Goal: Task Accomplishment & Management: Manage account settings

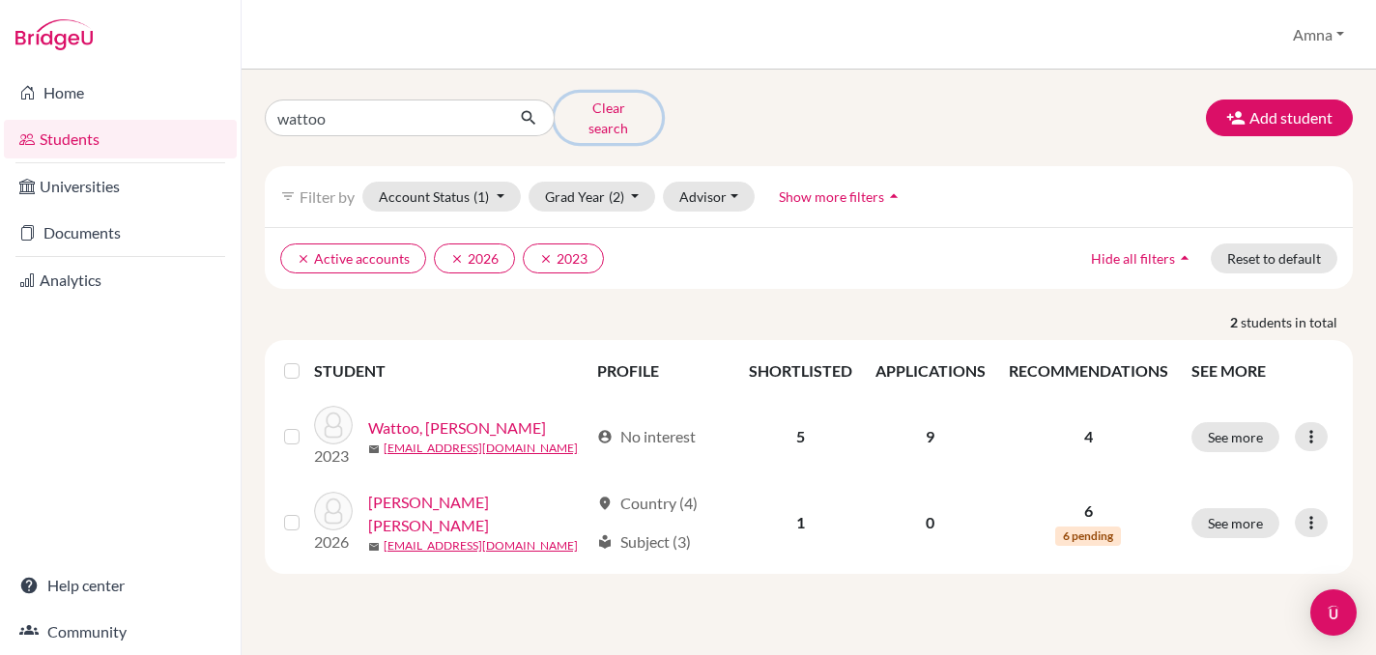
click at [606, 116] on button "Clear search" at bounding box center [608, 118] width 107 height 50
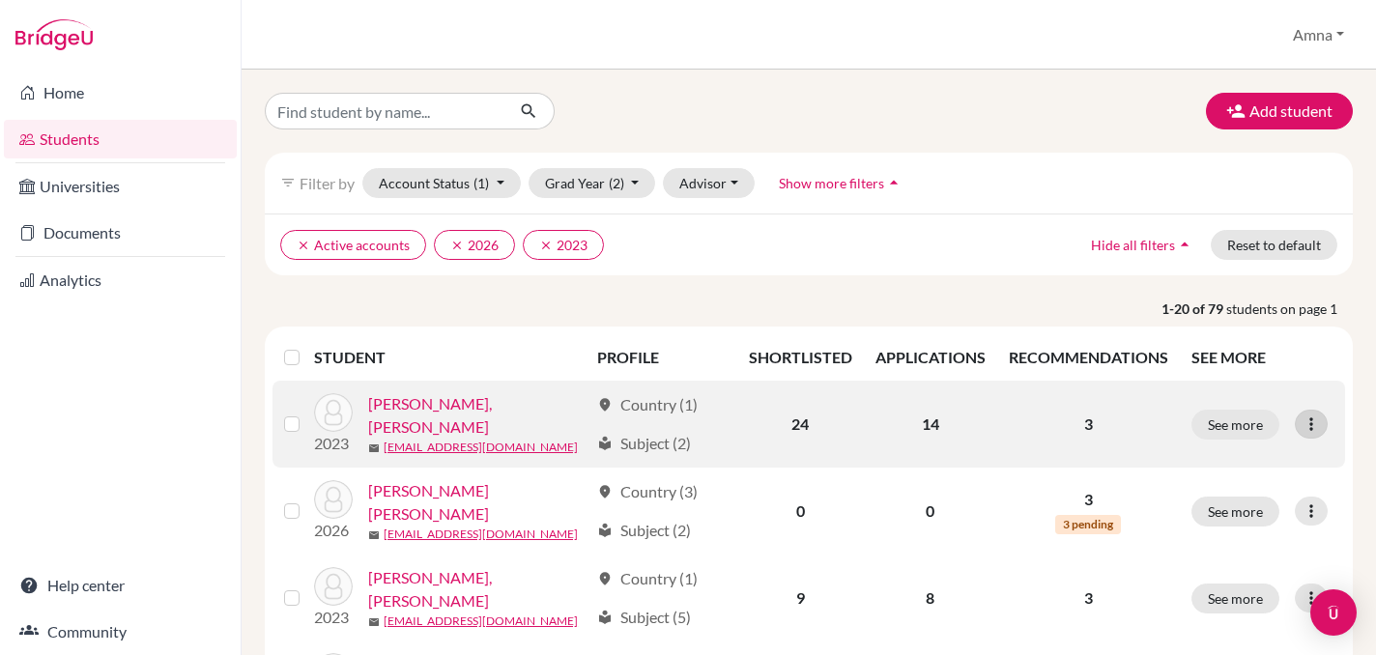
click at [1312, 429] on icon at bounding box center [1310, 424] width 19 height 19
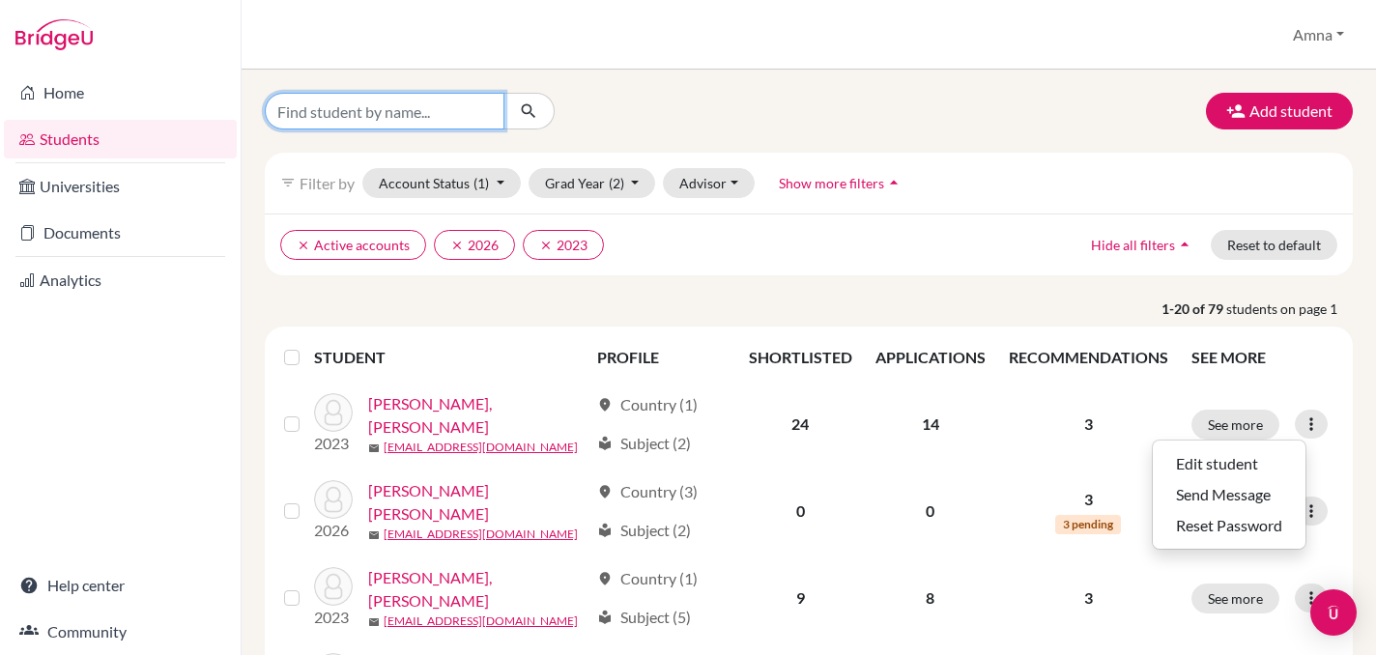
click at [405, 109] on input "Find student by name..." at bounding box center [385, 111] width 240 height 37
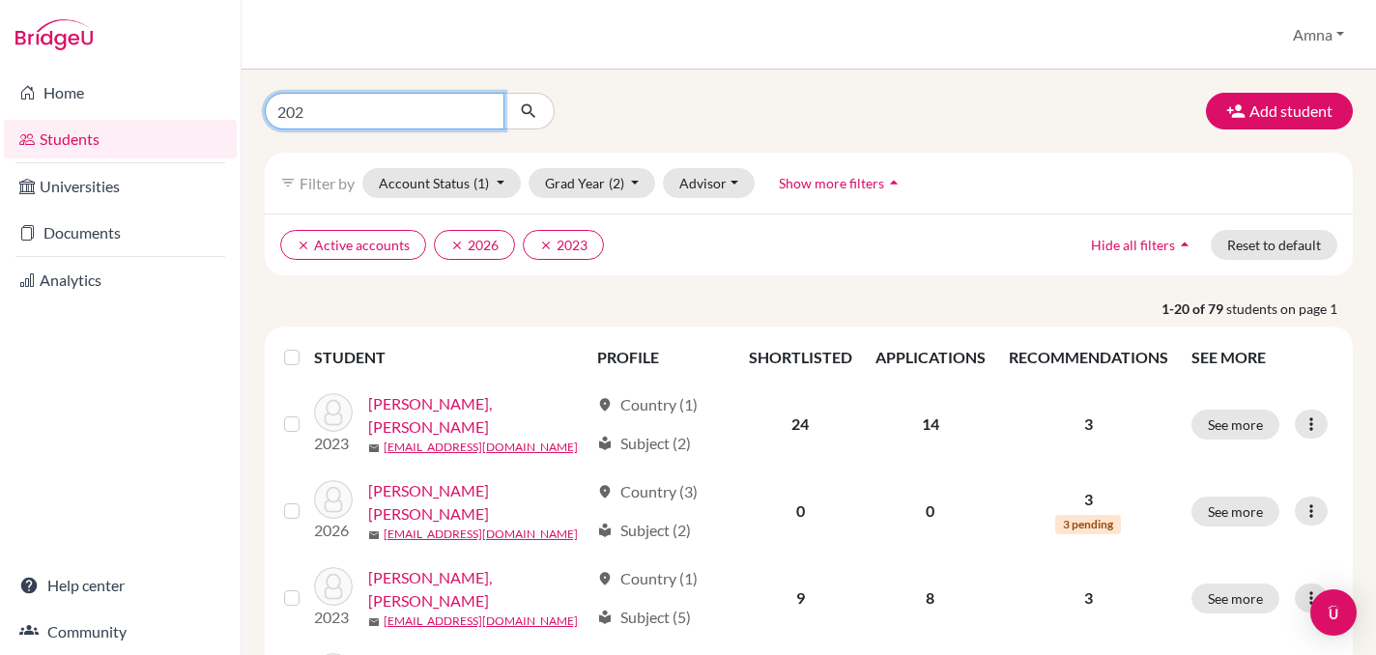
type input "2026"
click button "submit" at bounding box center [528, 111] width 51 height 37
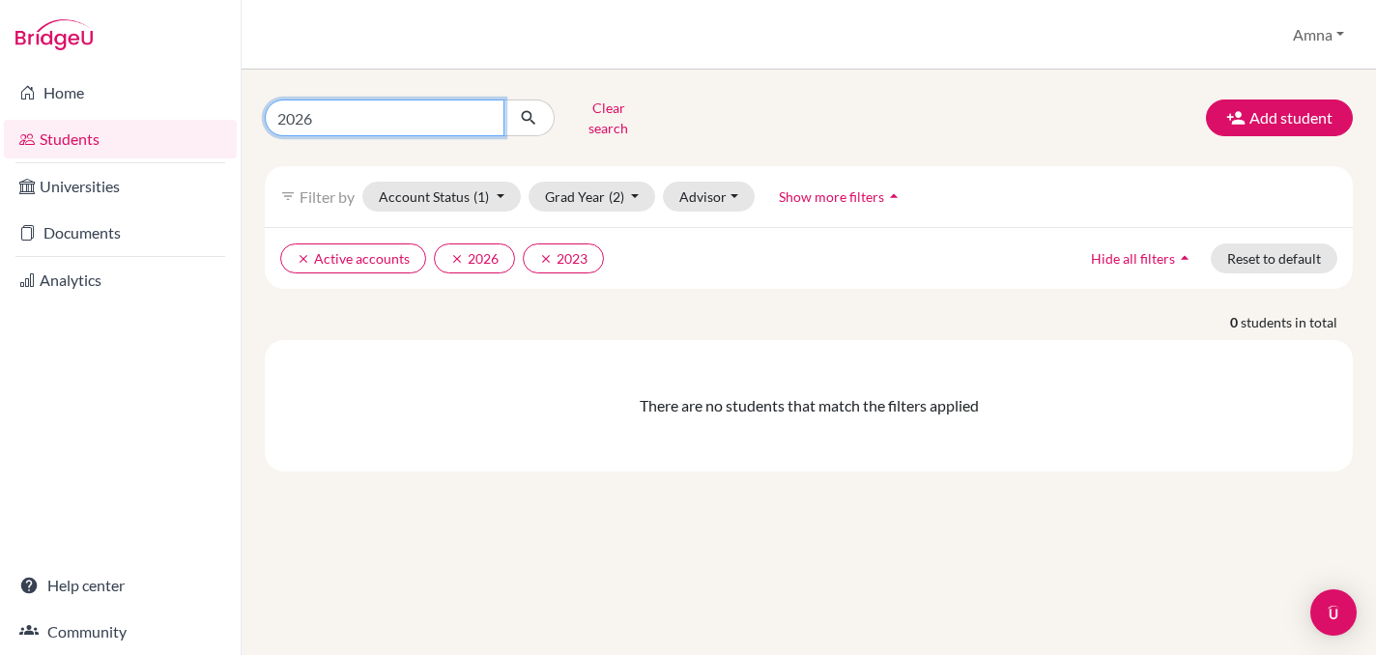
click at [430, 110] on input "2026" at bounding box center [385, 118] width 240 height 37
type input "2025"
click button "submit" at bounding box center [528, 118] width 51 height 37
click at [616, 109] on button "Clear search" at bounding box center [608, 118] width 107 height 50
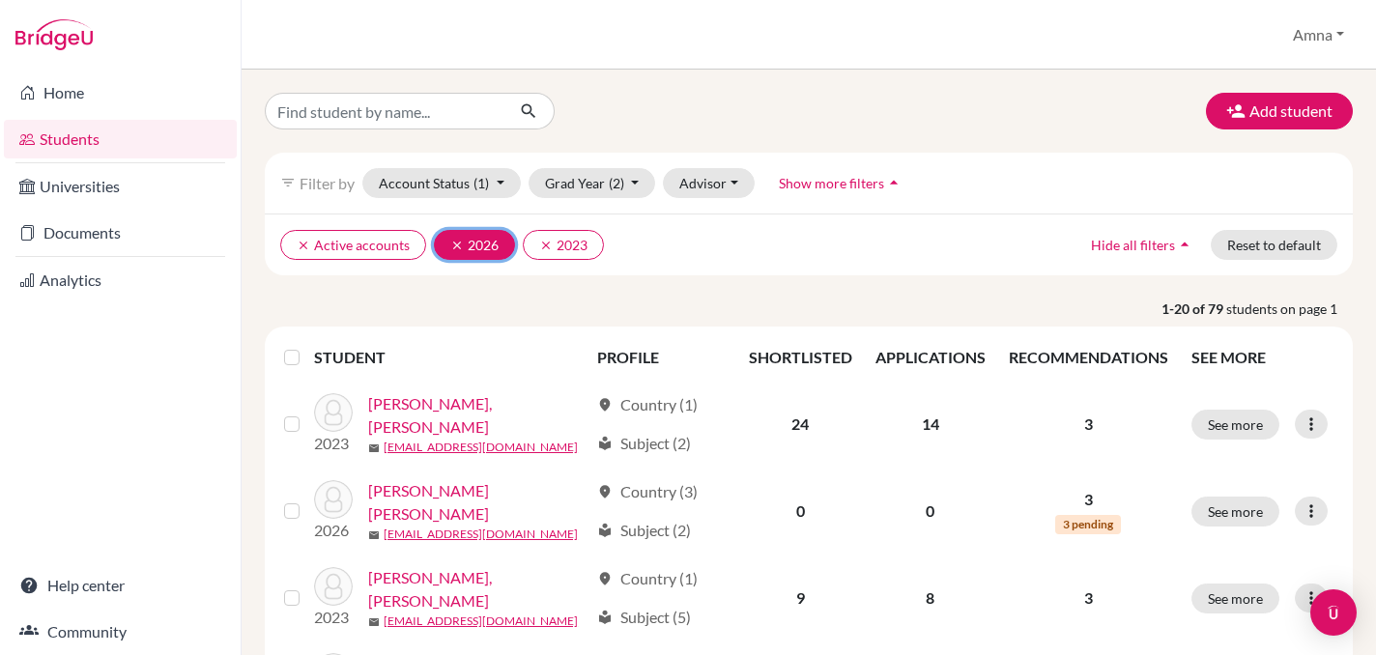
click at [480, 249] on button "clear 2026" at bounding box center [474, 245] width 81 height 30
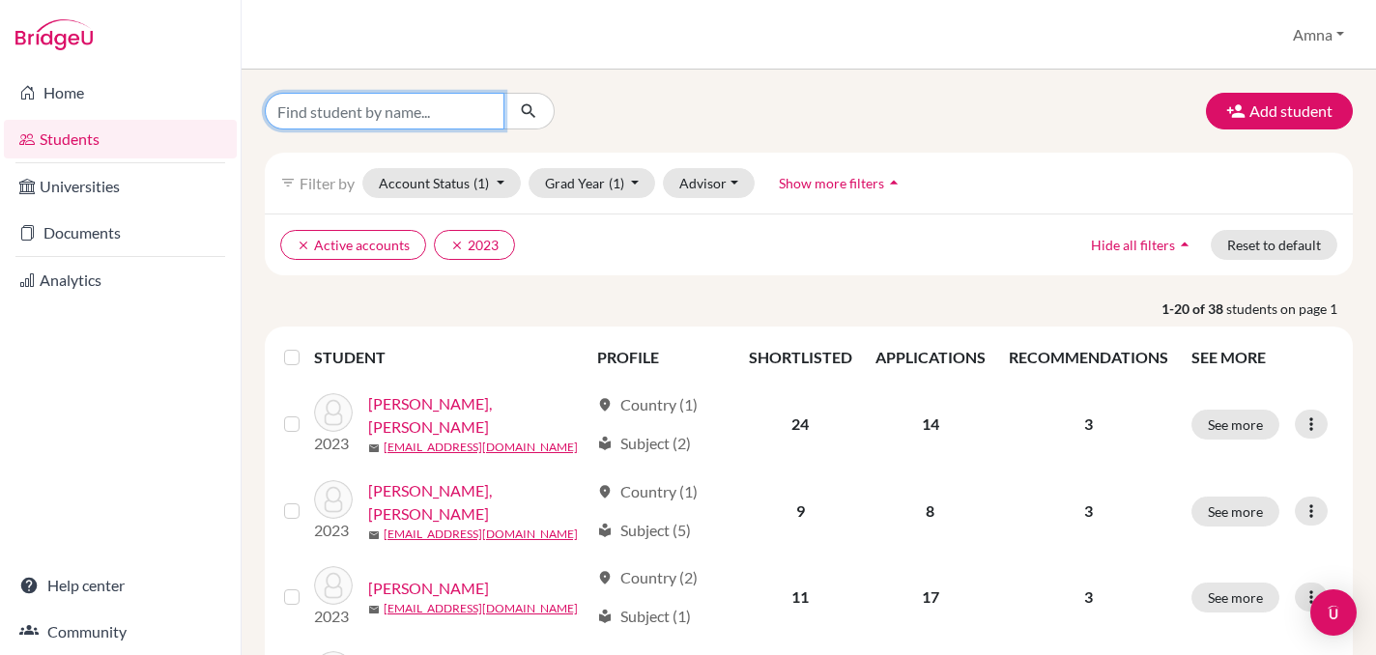
click at [454, 94] on input "Find student by name..." at bounding box center [385, 111] width 240 height 37
click at [631, 187] on button "Grad Year (1)" at bounding box center [593, 183] width 128 height 30
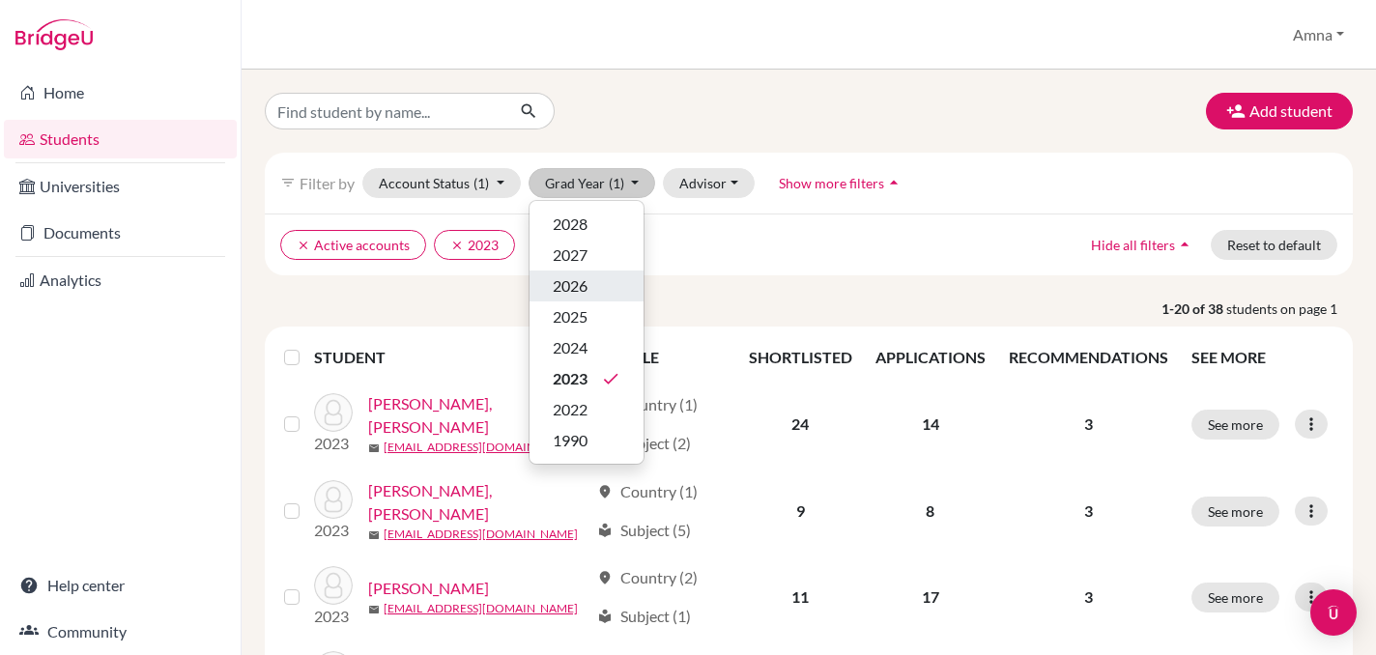
click at [588, 293] on div "2026" at bounding box center [587, 285] width 68 height 23
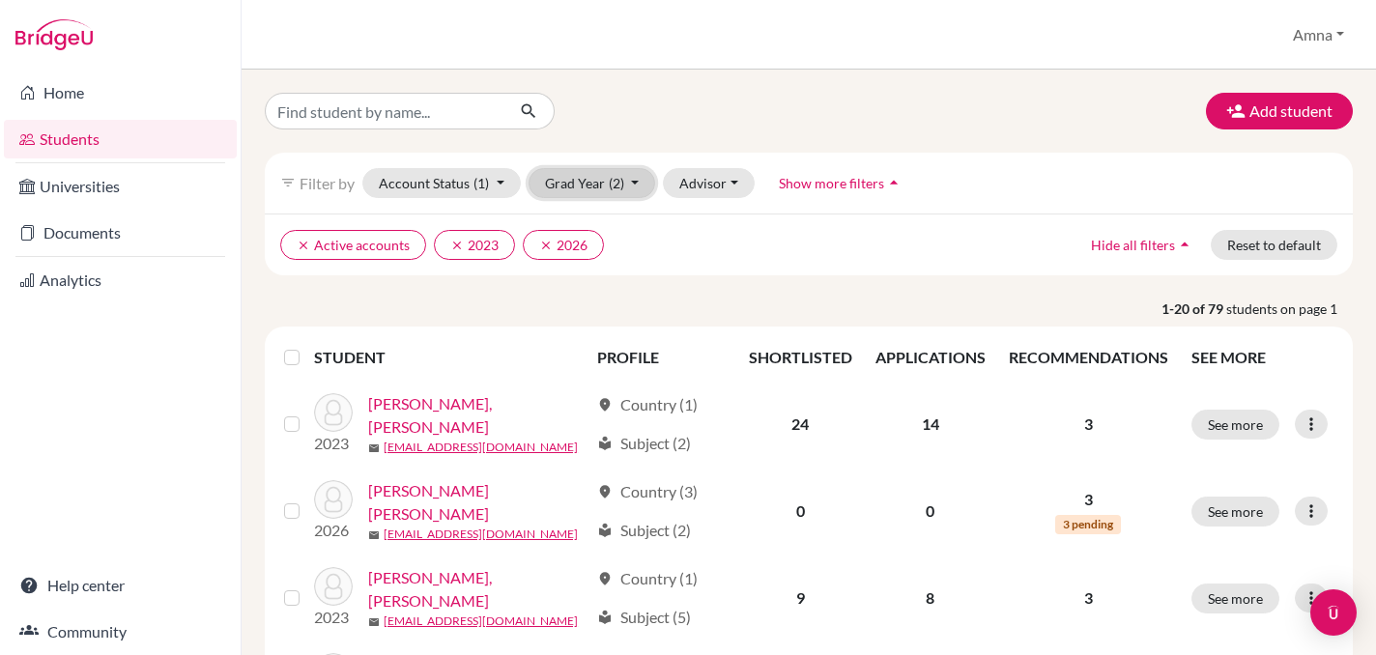
click at [626, 186] on button "Grad Year (2)" at bounding box center [593, 183] width 128 height 30
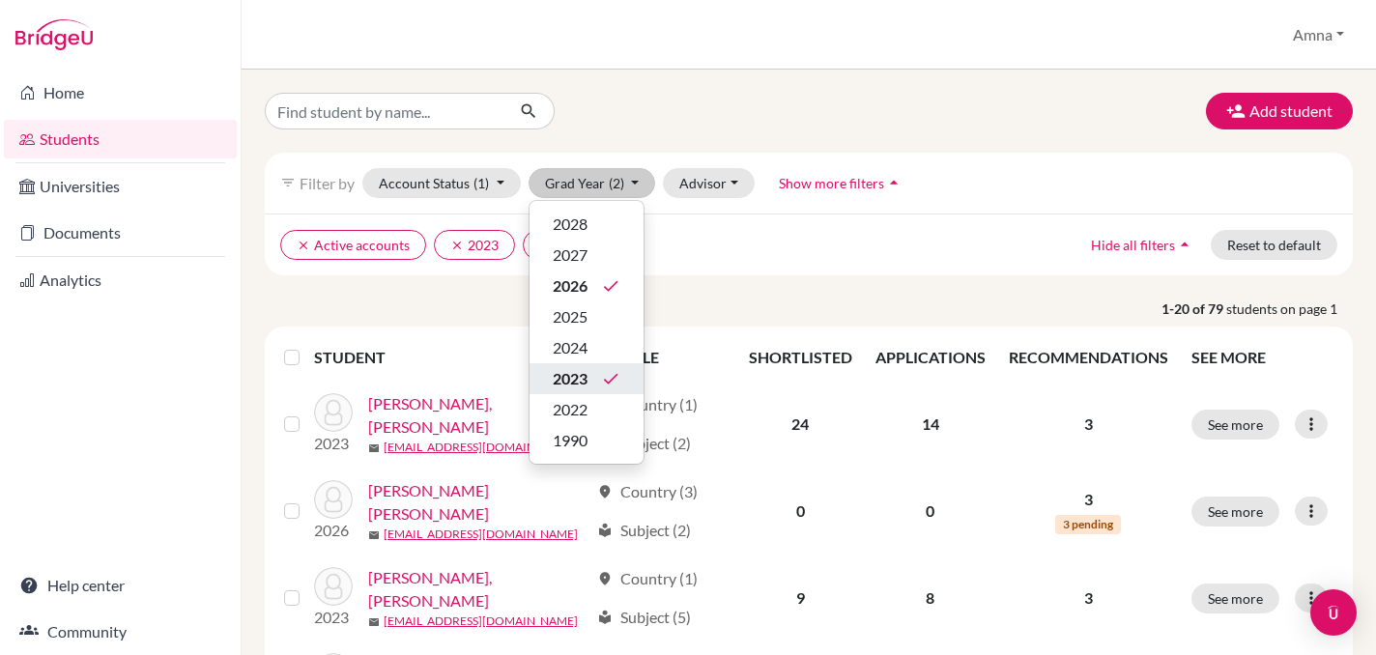
click at [615, 375] on icon "done" at bounding box center [610, 378] width 19 height 19
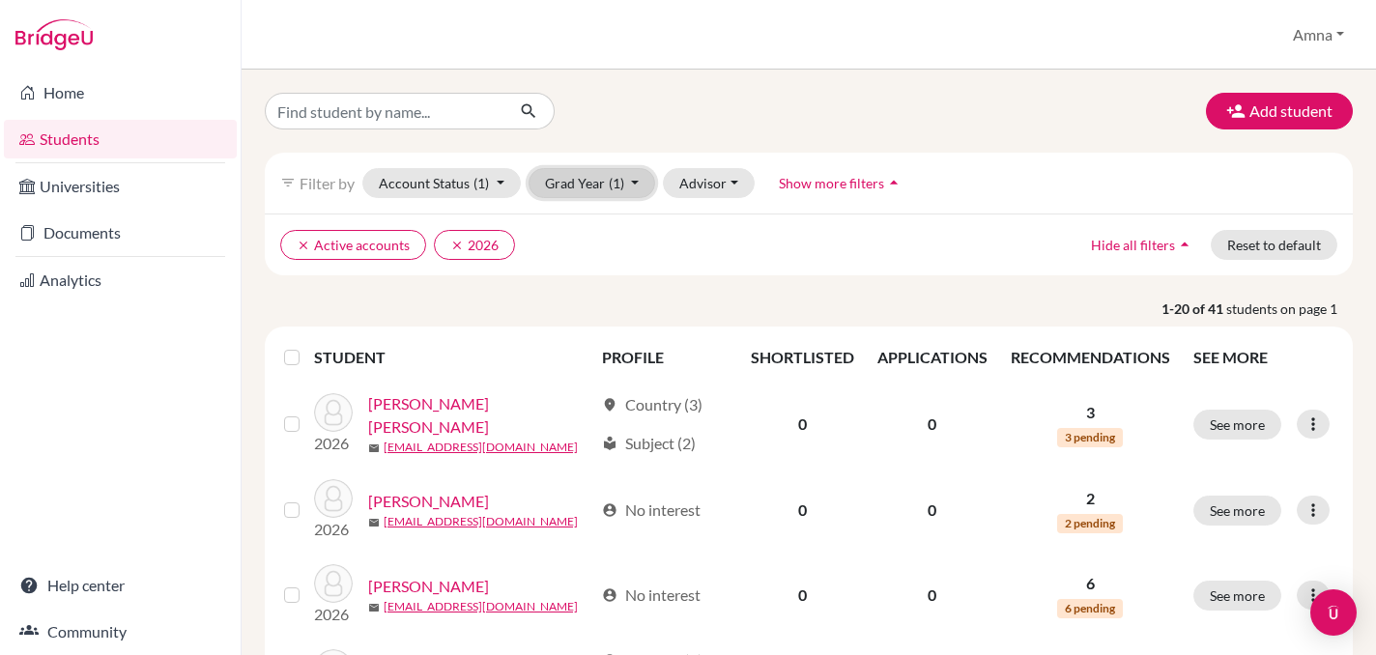
click at [635, 185] on button "Grad Year (1)" at bounding box center [593, 183] width 128 height 30
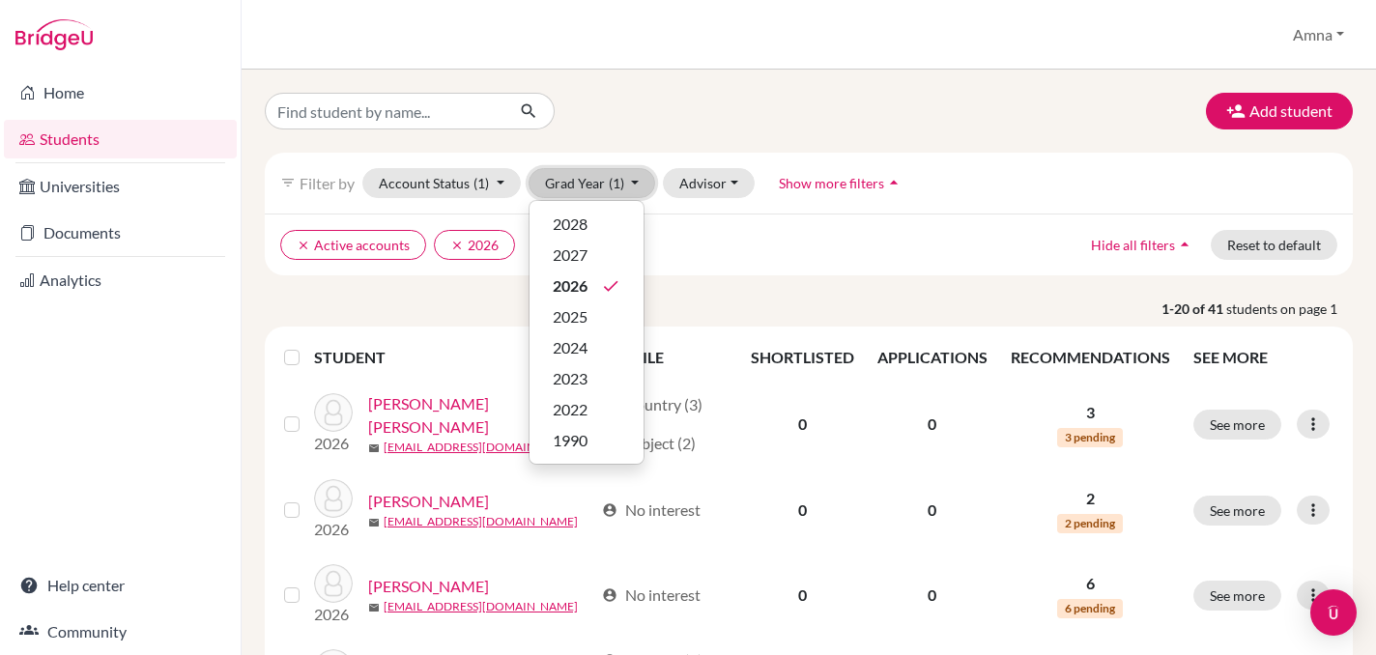
click at [635, 185] on button "Grad Year (1)" at bounding box center [593, 183] width 128 height 30
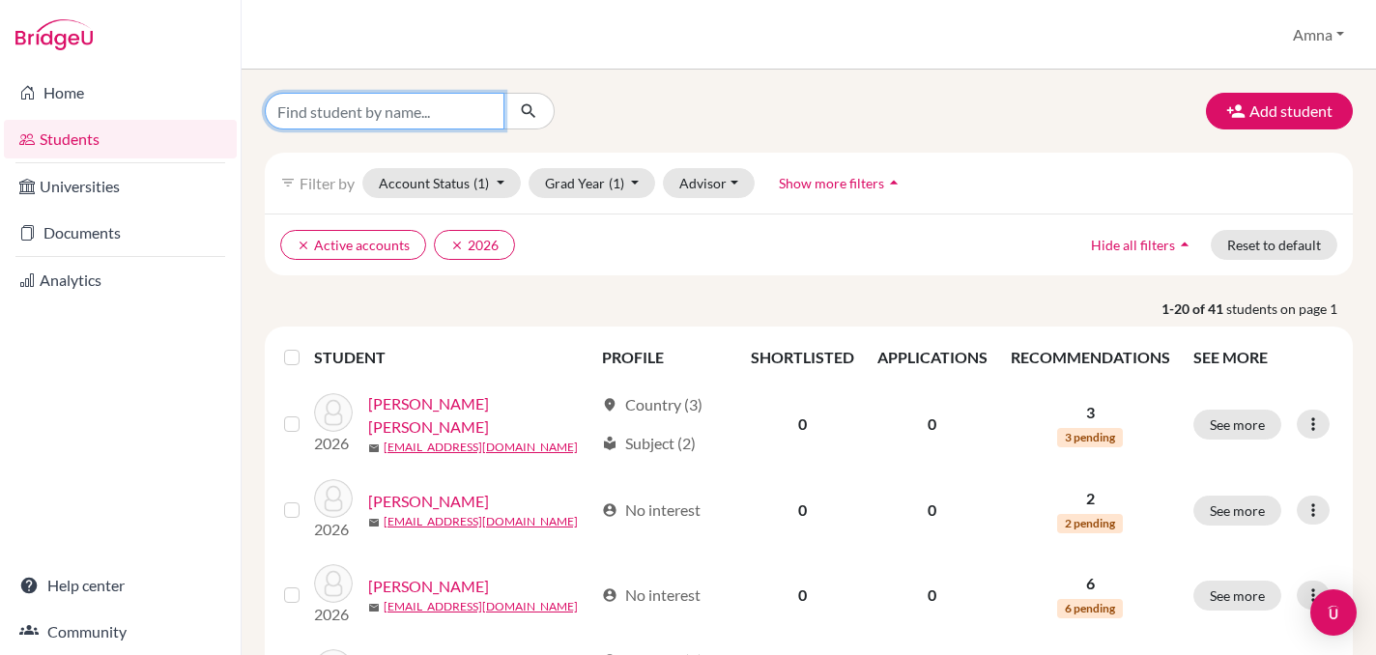
click at [433, 118] on input "Find student by name..." at bounding box center [385, 111] width 240 height 37
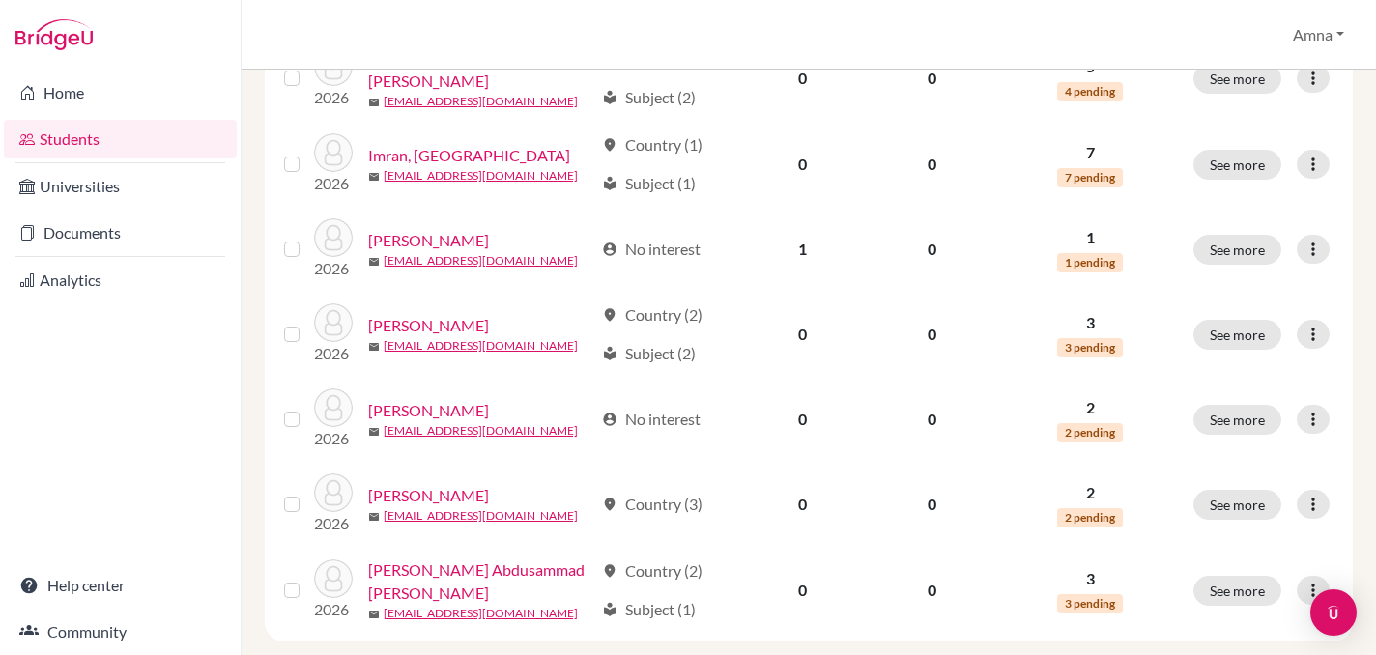
scroll to position [1558, 0]
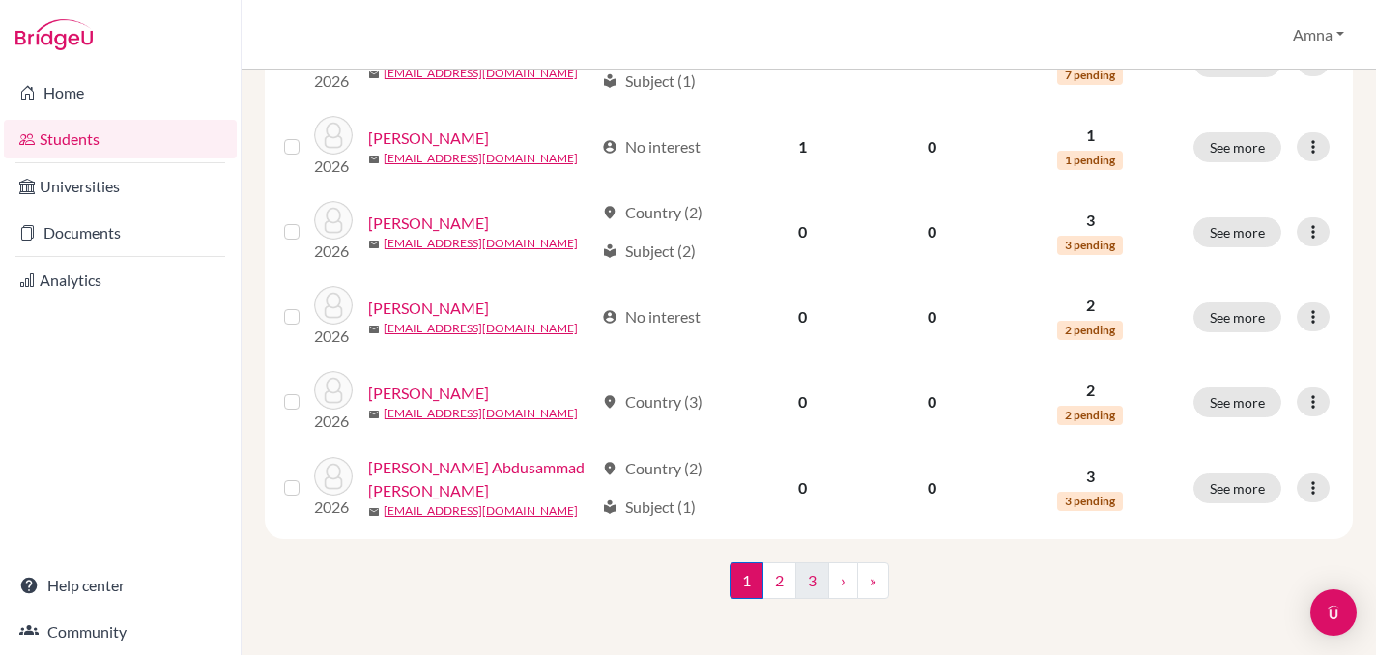
type input "yousha"
click at [815, 582] on link "3" at bounding box center [812, 580] width 34 height 37
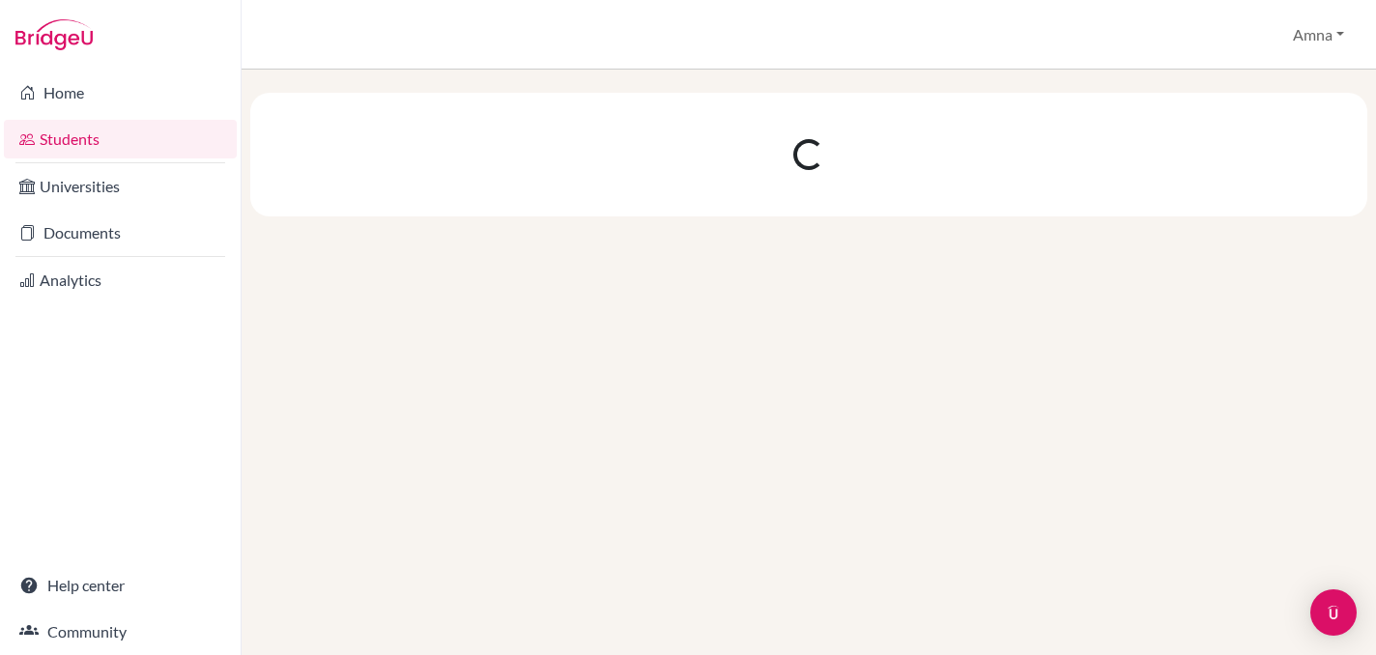
scroll to position [0, 0]
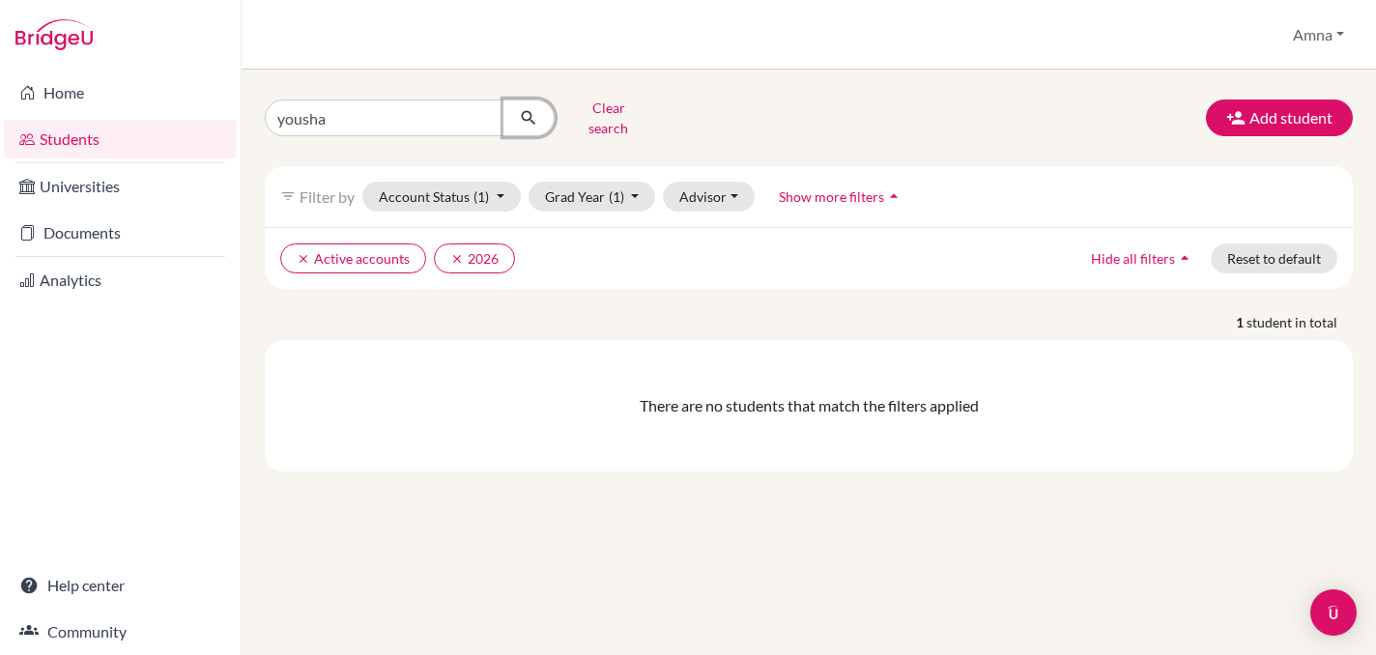
click at [524, 116] on icon "submit" at bounding box center [528, 117] width 19 height 19
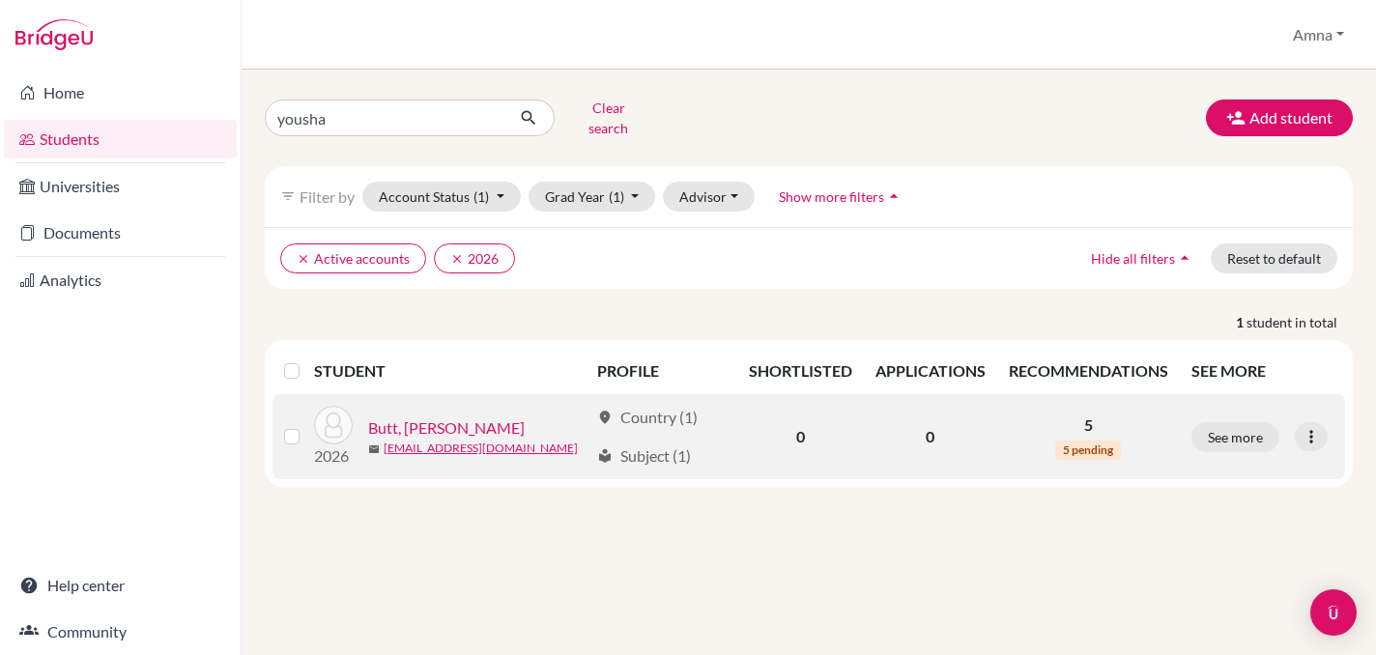
click at [413, 416] on link "Butt, [PERSON_NAME]" at bounding box center [446, 427] width 157 height 23
click at [1317, 427] on icon at bounding box center [1310, 436] width 19 height 19
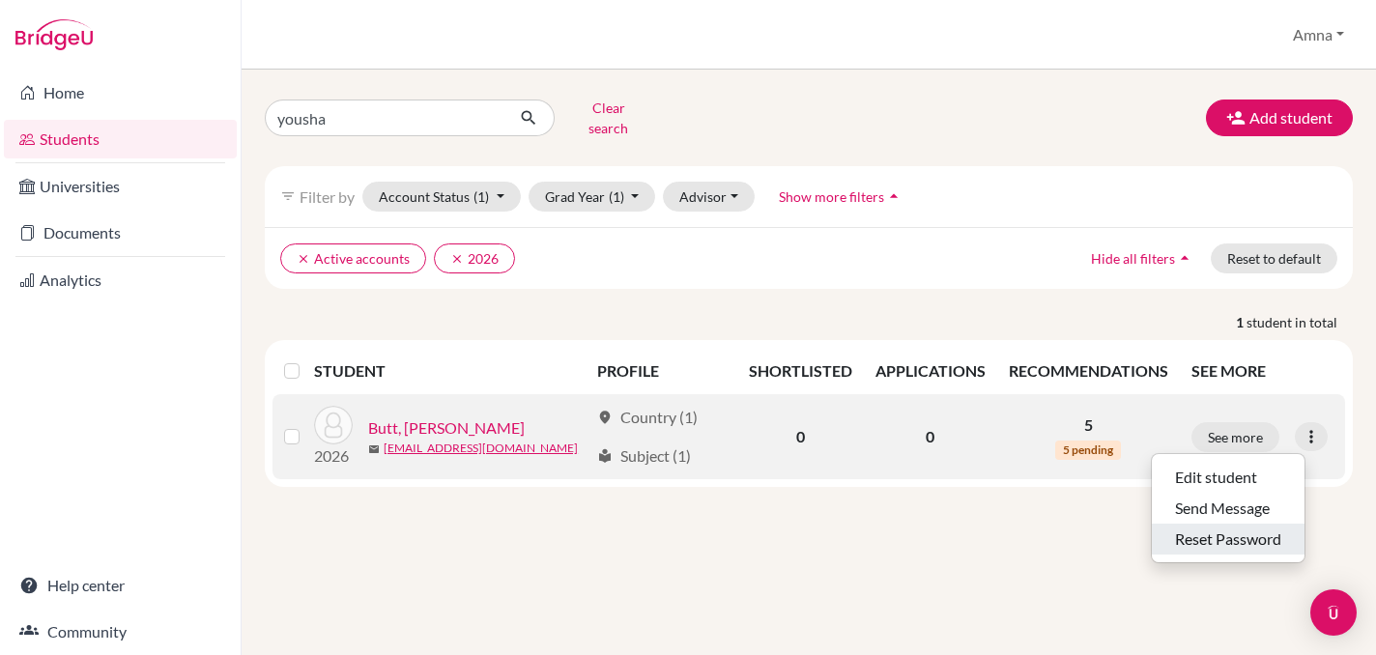
click at [1238, 537] on button "Reset Password" at bounding box center [1228, 539] width 153 height 31
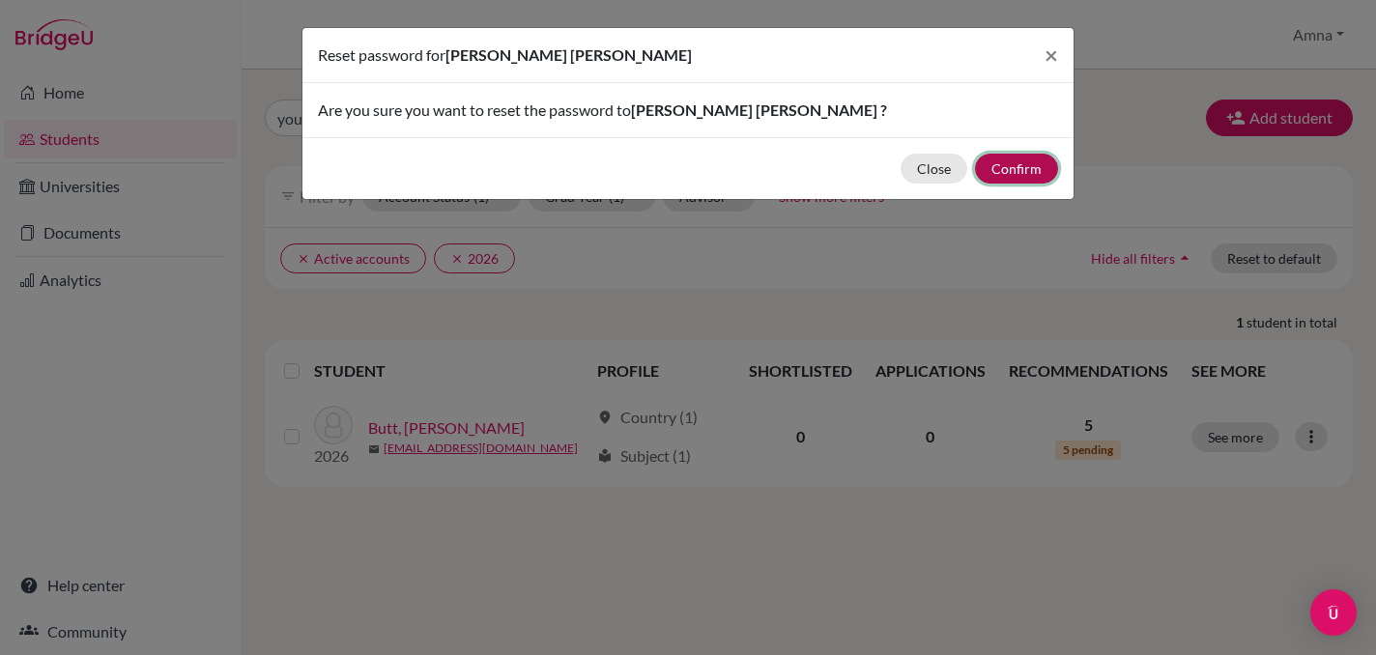
click at [1015, 173] on button "Confirm" at bounding box center [1016, 169] width 83 height 30
